Goal: Information Seeking & Learning: Learn about a topic

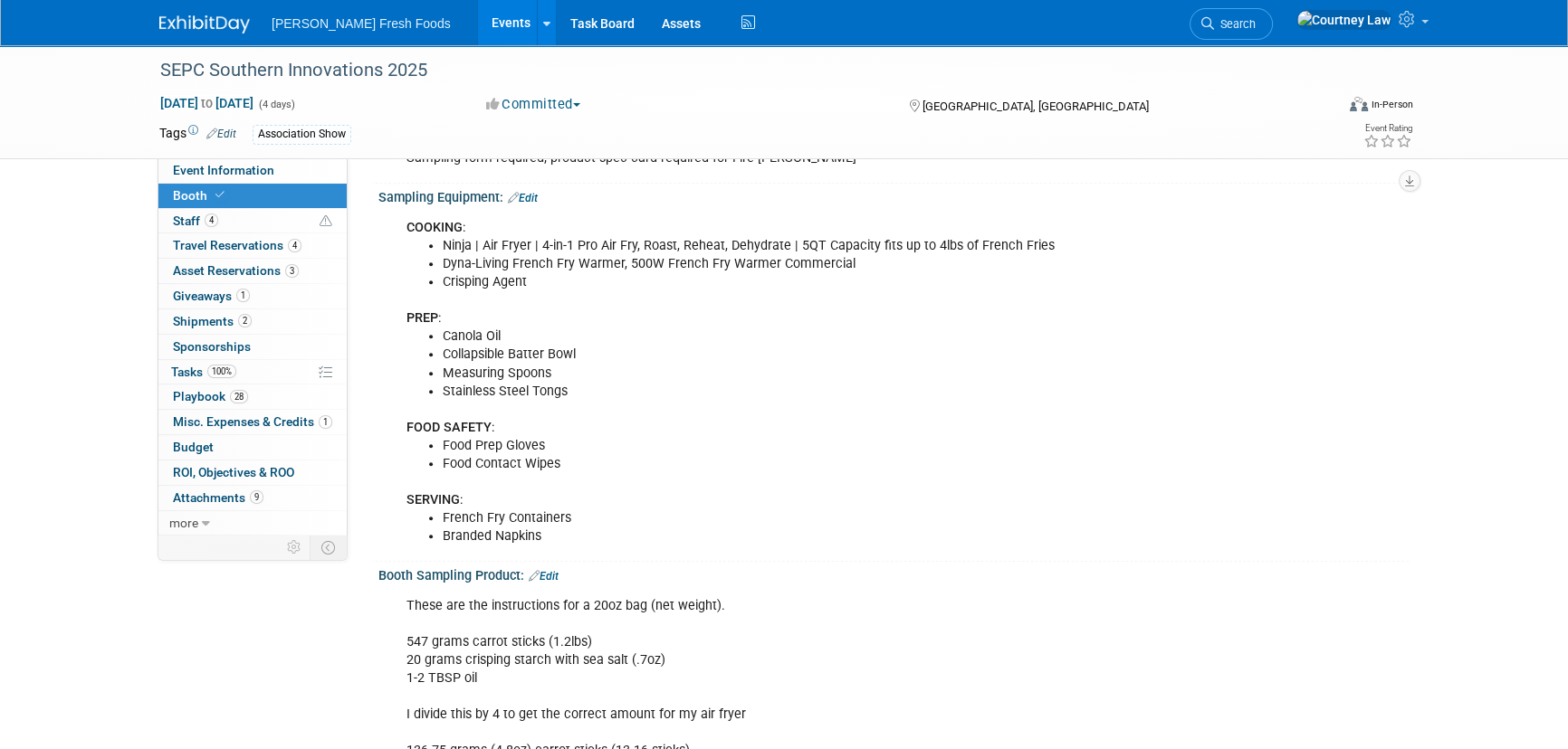
click at [1039, 462] on li "Food Contact Wipes" at bounding box center [821, 464] width 756 height 18
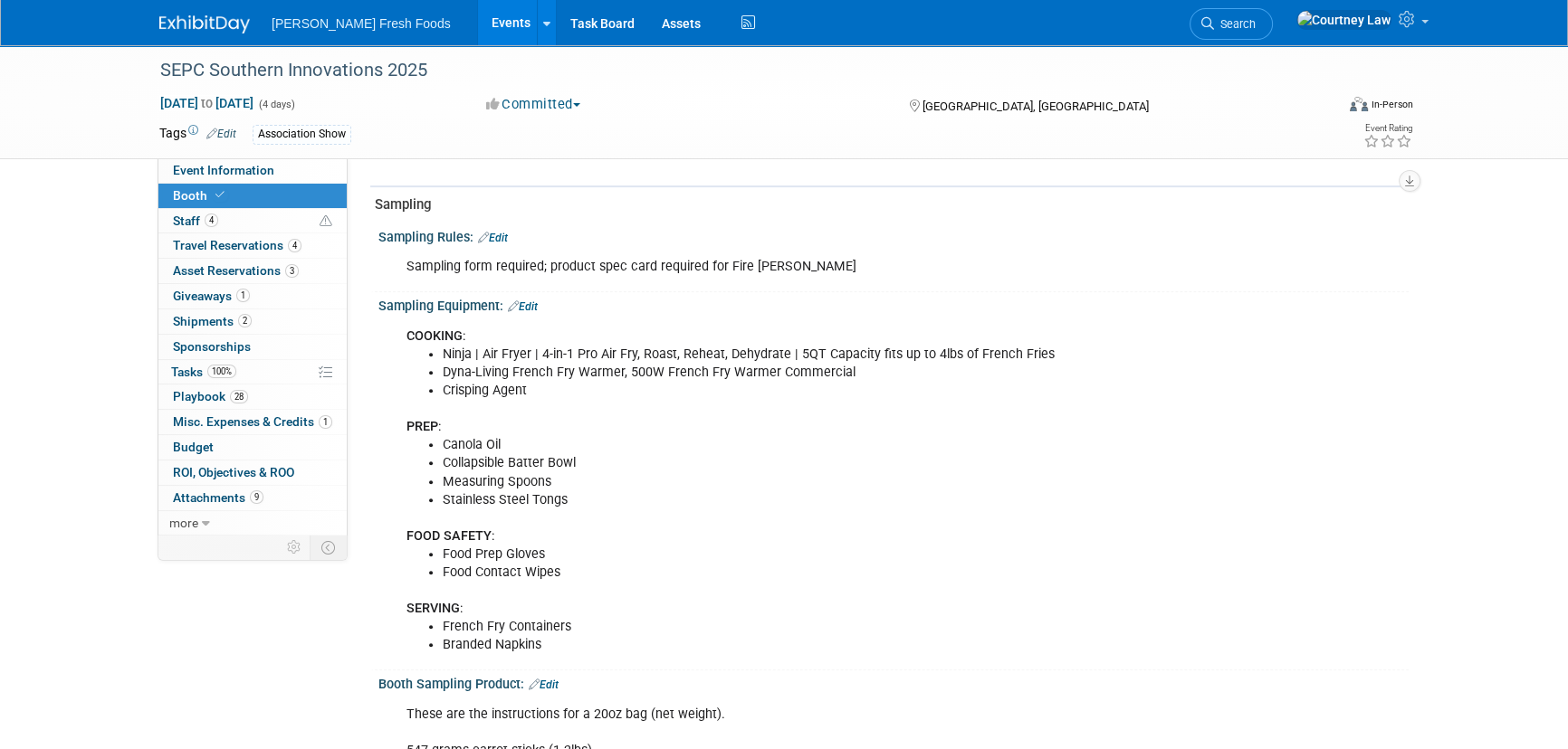
scroll to position [959, 0]
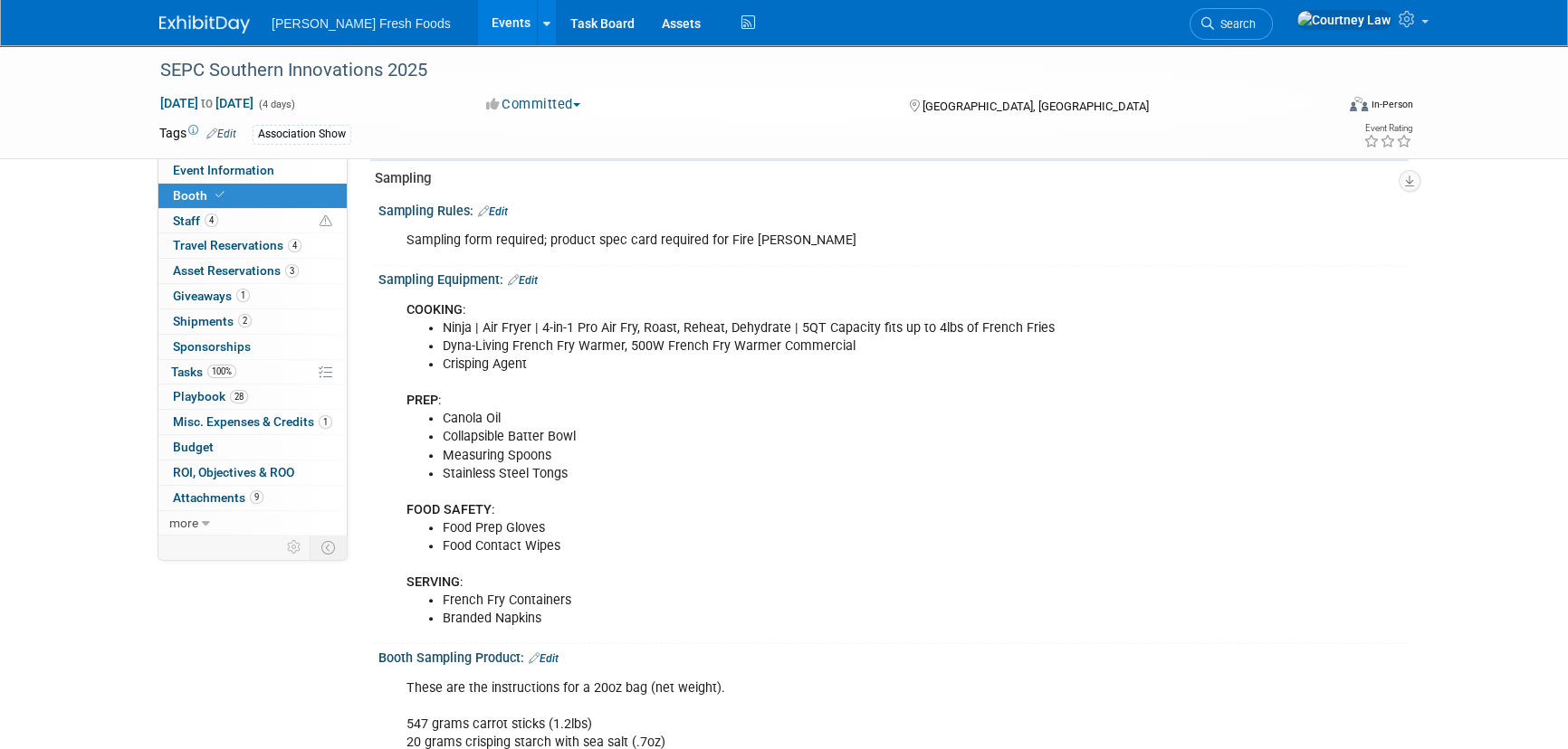
click at [346, 624] on div "Event Information Event Info Booth Booth 4 Staff 4 Staff 4 Travel Reservations …" at bounding box center [783, 234] width 1276 height 2295
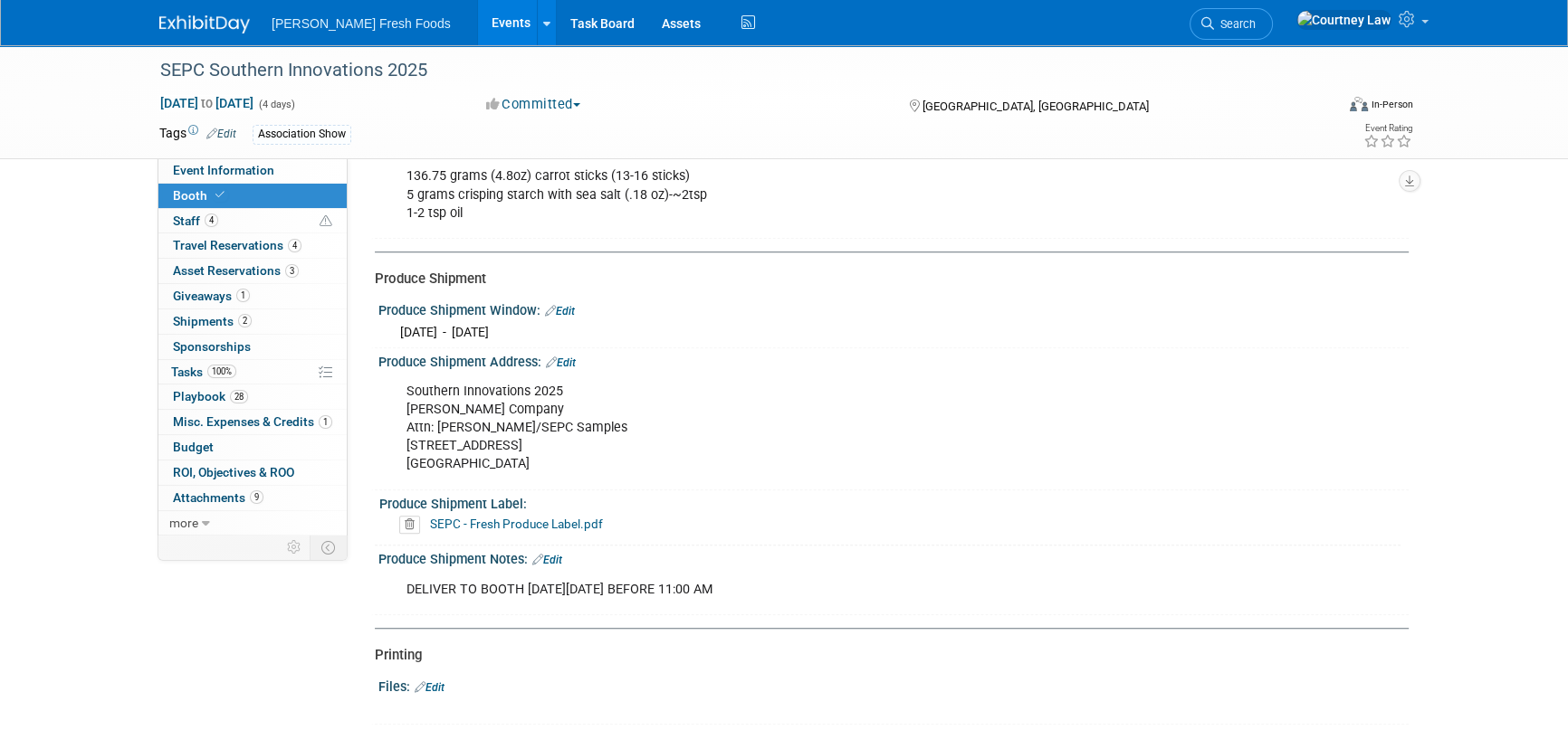
scroll to position [1618, 0]
click at [1048, 544] on div "Produce Shipment Notes: Edit" at bounding box center [893, 555] width 1030 height 23
click at [597, 463] on div "Southern Innovations 2025 [PERSON_NAME] Company Attn: [PERSON_NAME]/SEPC Sample…" at bounding box center [801, 426] width 816 height 109
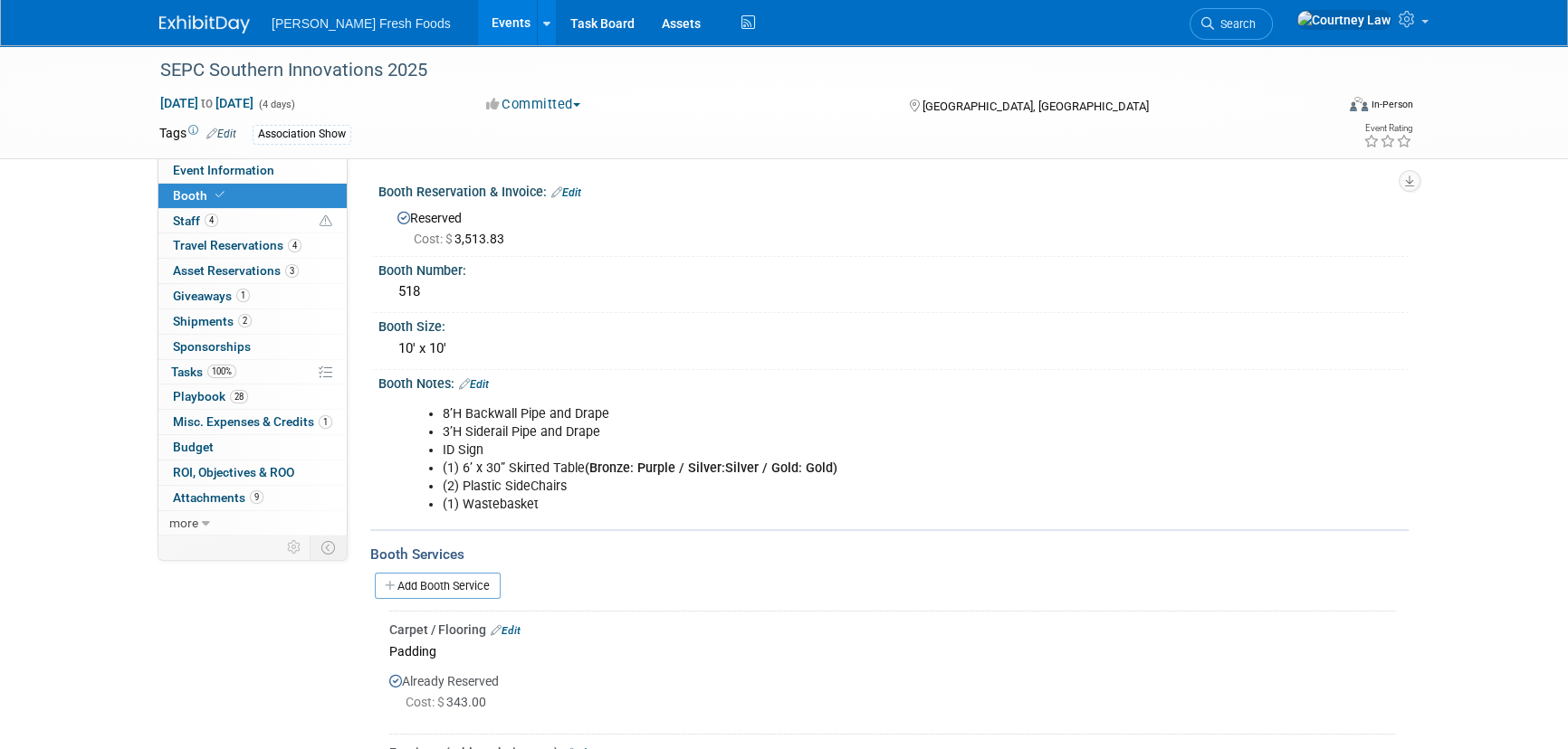
scroll to position [0, 0]
click at [287, 178] on link "Event Information" at bounding box center [252, 170] width 188 height 24
select select "Advanced Warehouse"
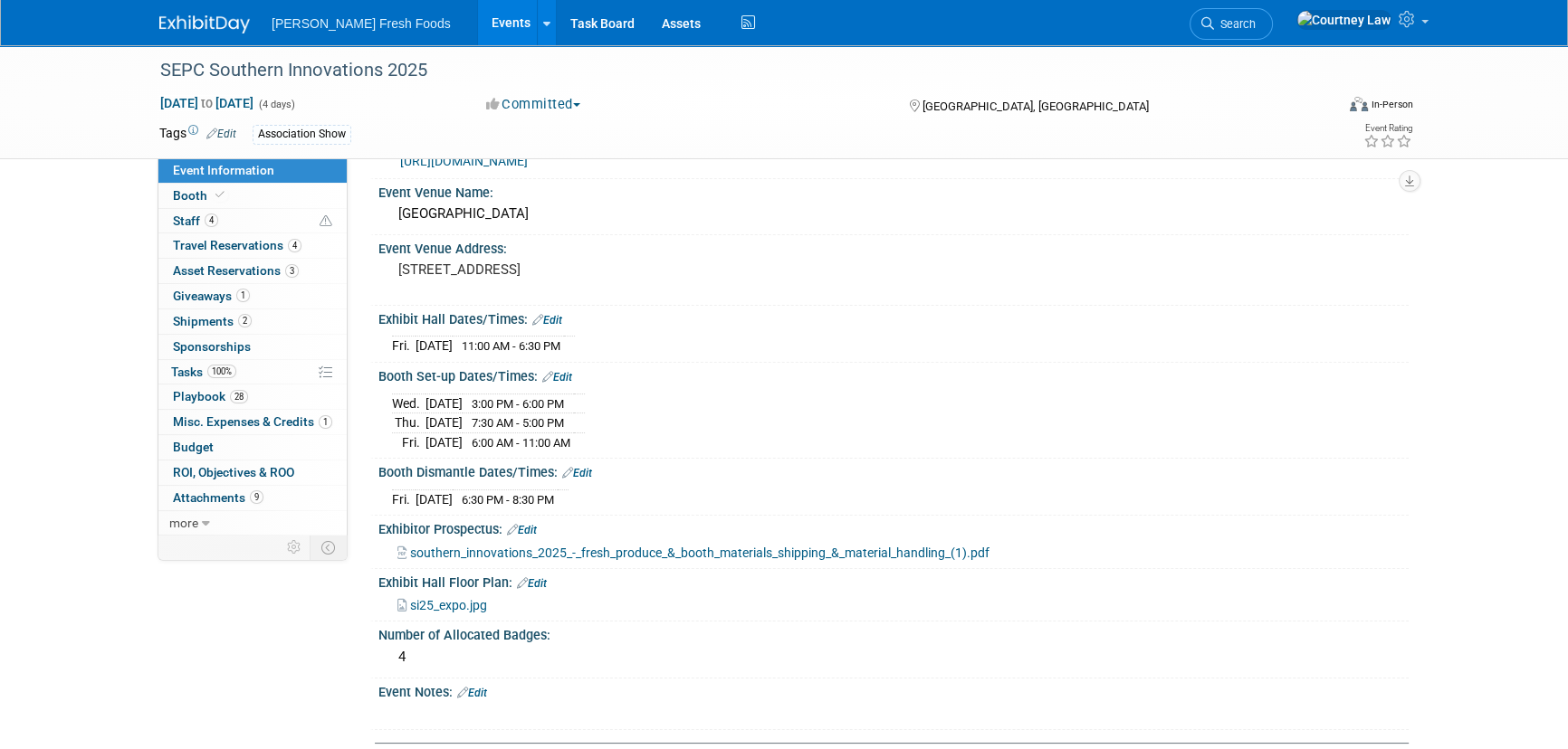
scroll to position [81, 0]
